Goal: Check status: Check status

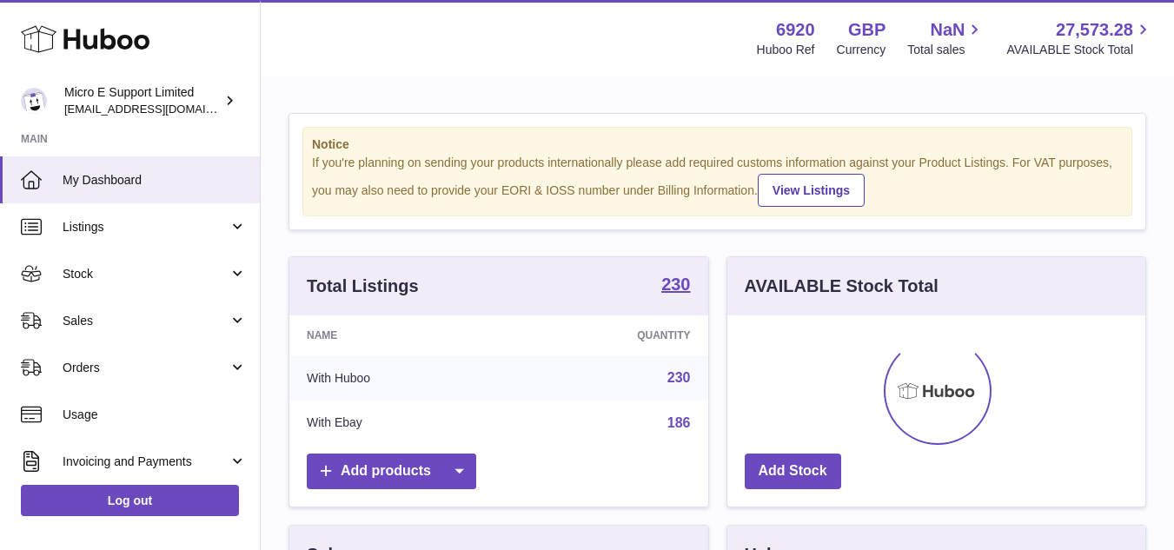
scroll to position [271, 418]
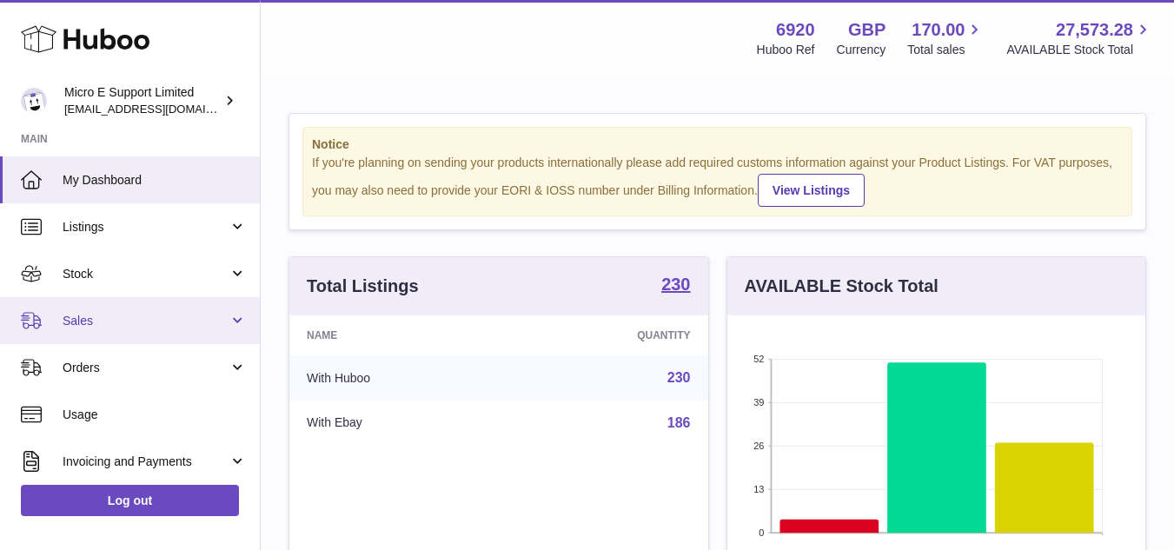
click at [123, 323] on span "Sales" at bounding box center [146, 321] width 166 height 17
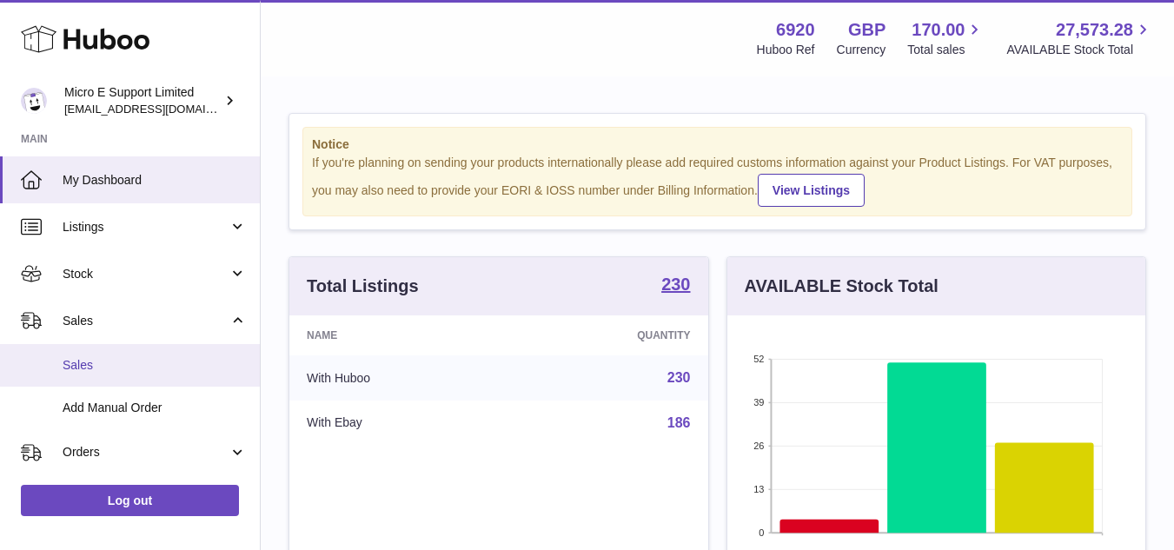
click at [96, 367] on span "Sales" at bounding box center [155, 365] width 184 height 17
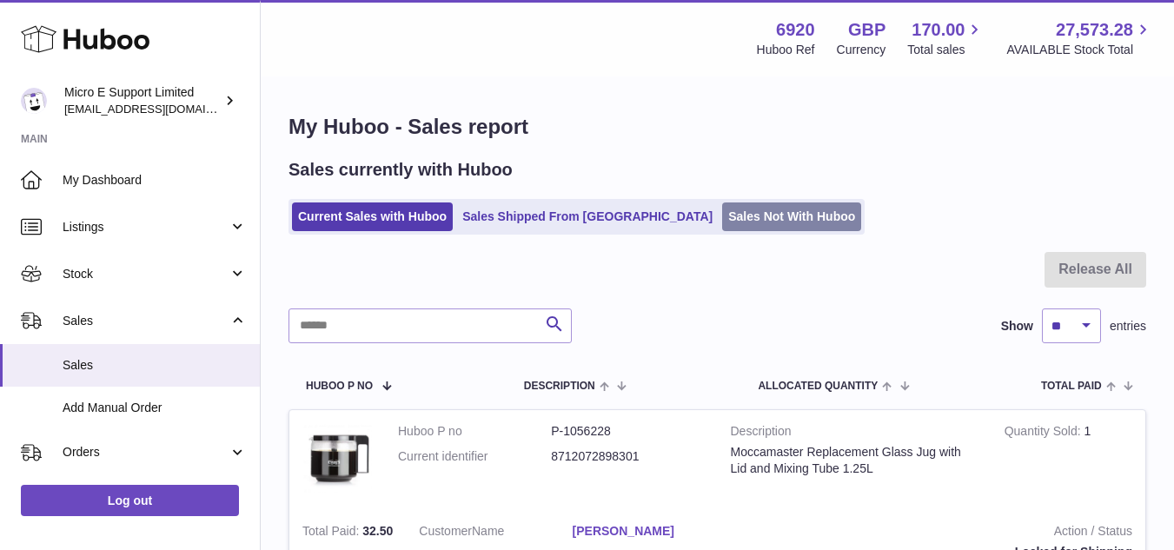
click at [722, 217] on link "Sales Not With Huboo" at bounding box center [791, 217] width 139 height 29
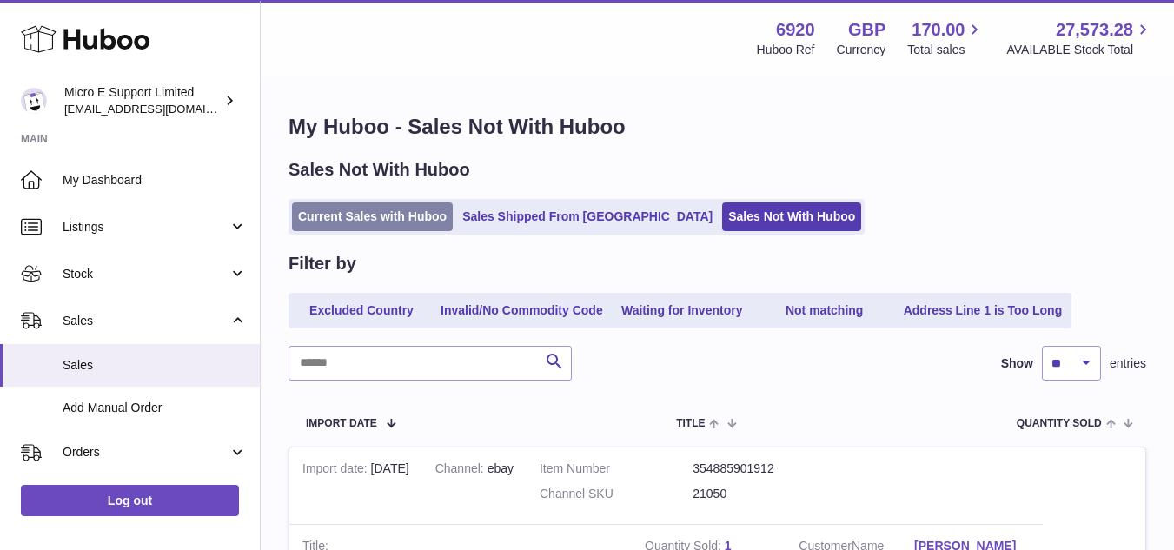
click at [372, 217] on link "Current Sales with Huboo" at bounding box center [372, 217] width 161 height 29
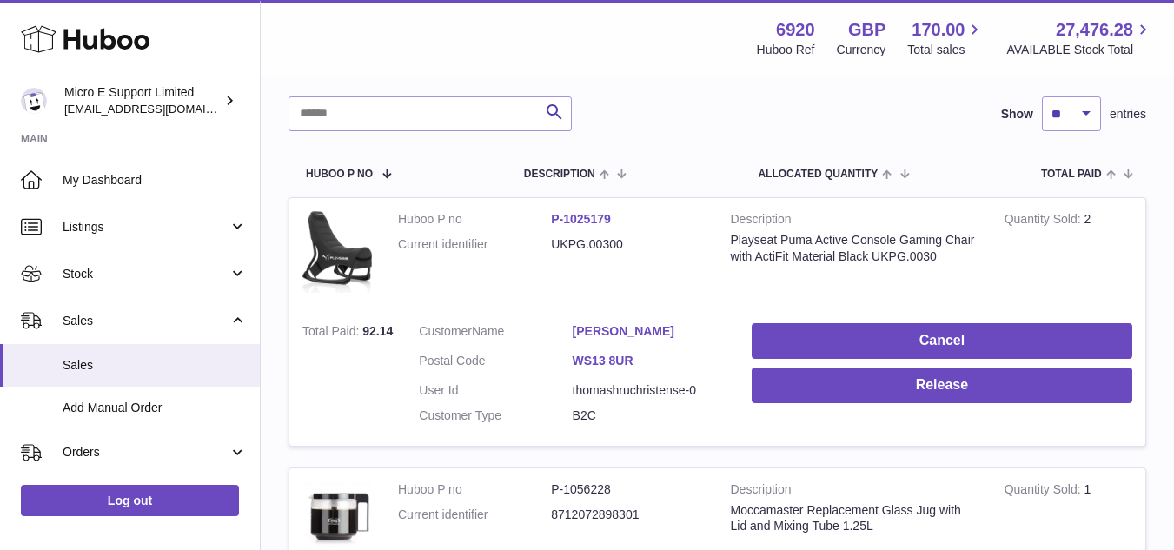
scroll to position [261, 0]
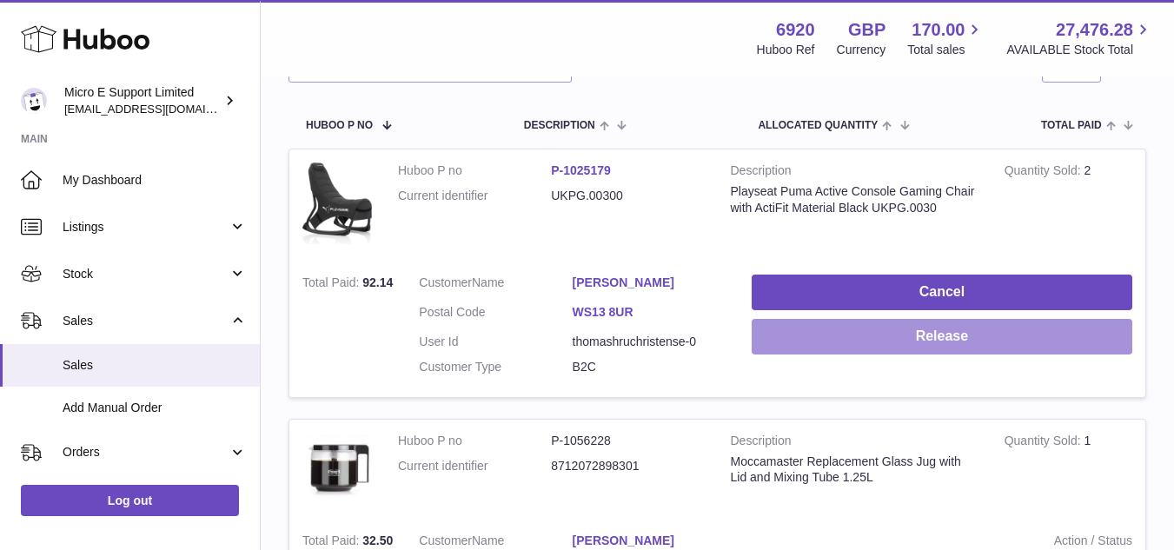
click at [926, 337] on button "Release" at bounding box center [942, 337] width 381 height 36
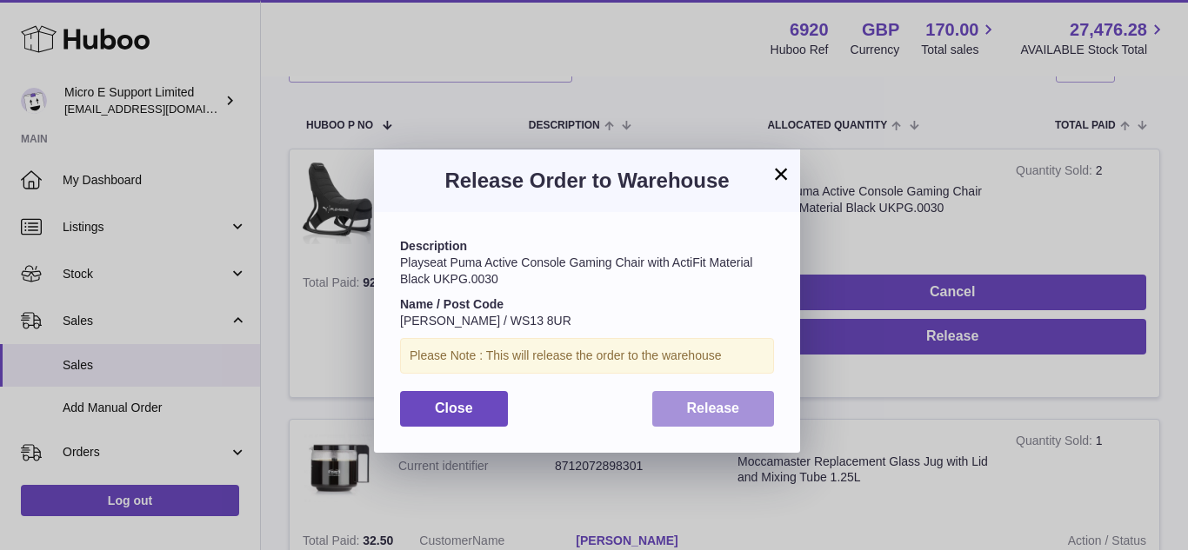
click at [733, 409] on span "Release" at bounding box center [713, 408] width 53 height 15
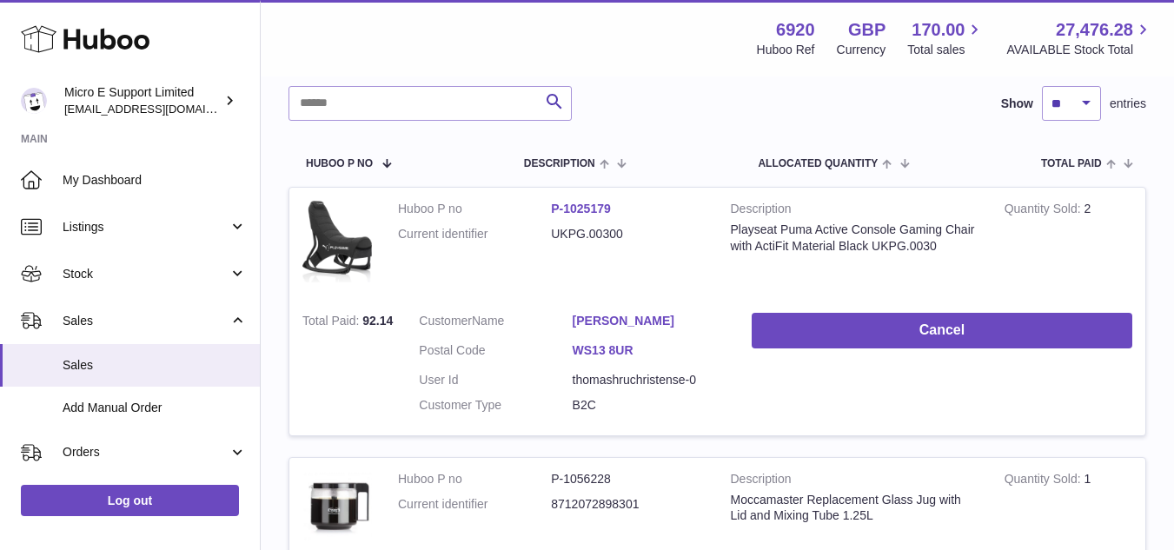
scroll to position [0, 0]
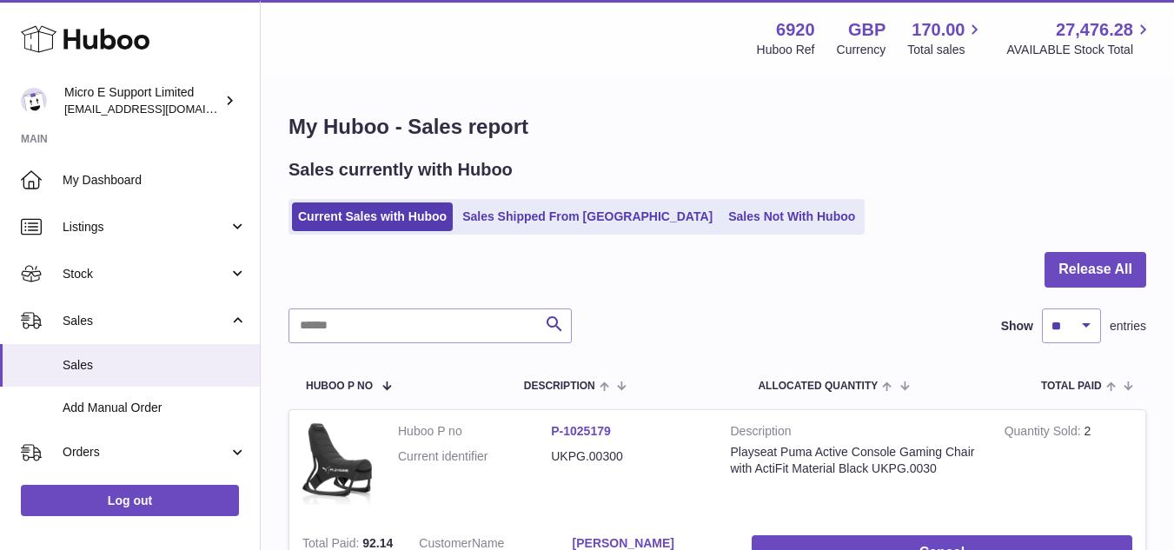
click at [874, 218] on div "Current Sales with Huboo Sales Shipped From Huboo Sales Not With Huboo" at bounding box center [718, 217] width 858 height 36
